Goal: Task Accomplishment & Management: Complete application form

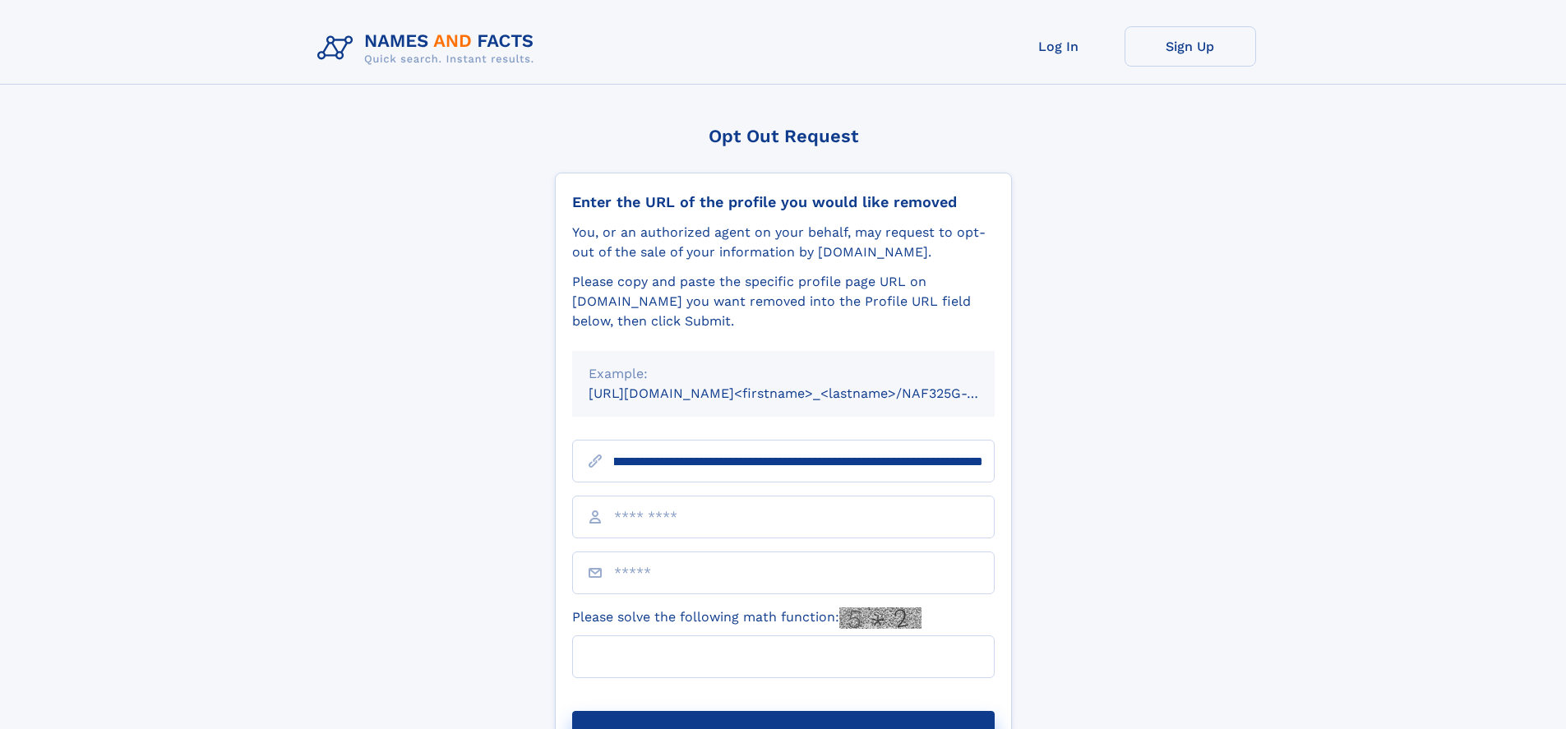
scroll to position [0, 183]
type input "**********"
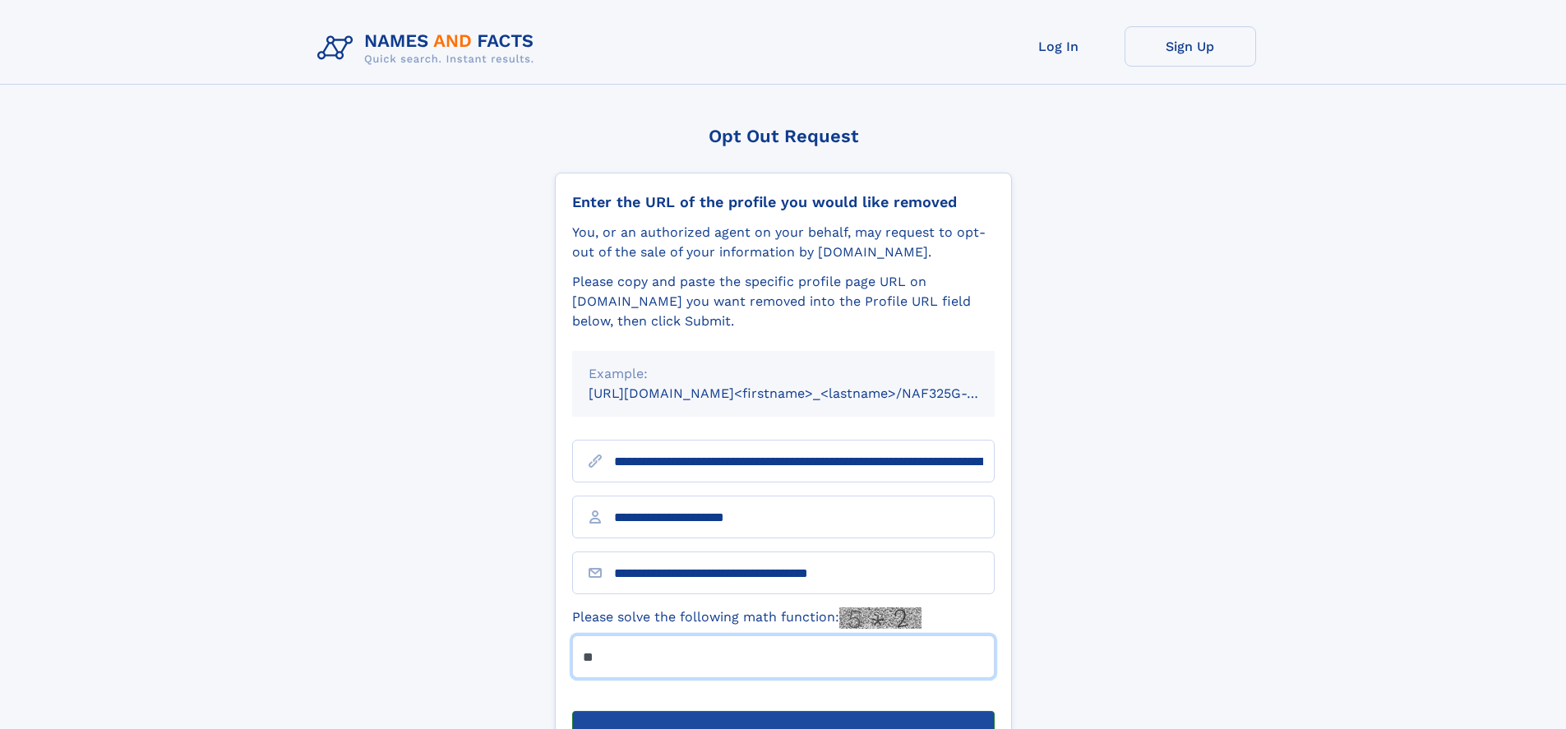
type input "**"
click at [783, 711] on button "Submit Opt Out Request" at bounding box center [783, 737] width 423 height 53
